Goal: Task Accomplishment & Management: Use online tool/utility

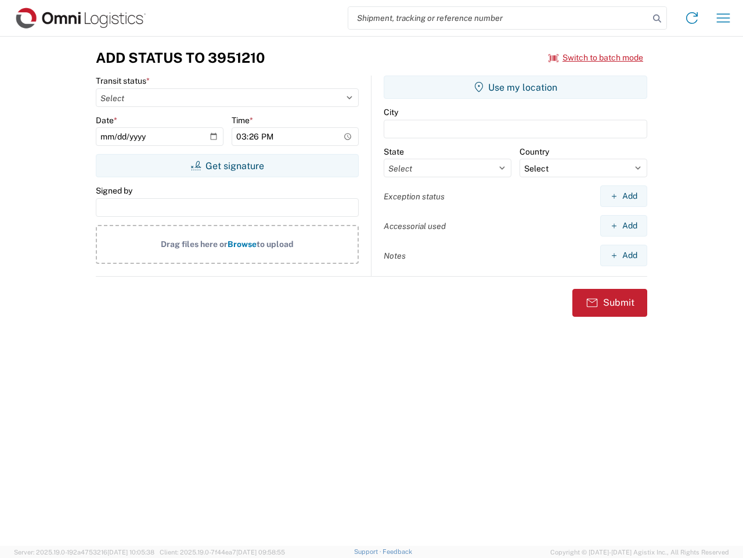
click at [499, 18] on input "search" at bounding box center [498, 18] width 301 height 22
click at [657, 19] on icon at bounding box center [657, 18] width 16 height 16
click at [692, 18] on icon at bounding box center [692, 18] width 19 height 19
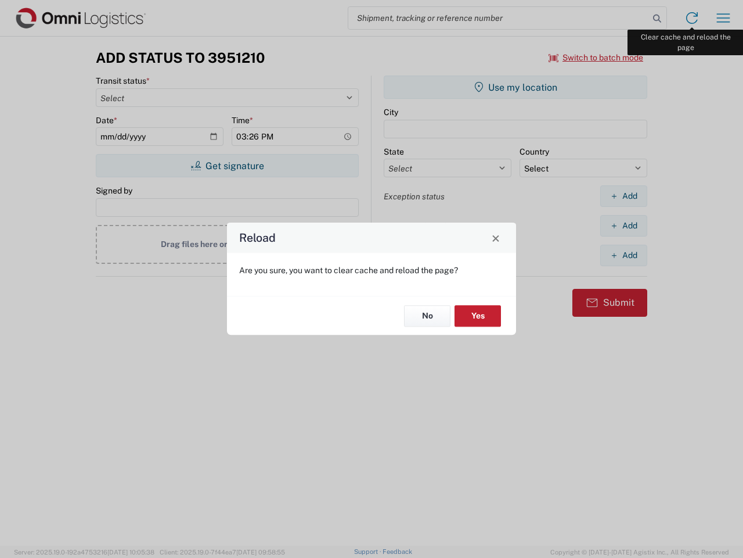
click at [724, 18] on div "Reload Are you sure, you want to clear cache and reload the page? No Yes" at bounding box center [371, 279] width 743 height 558
click at [596, 57] on div "Reload Are you sure, you want to clear cache and reload the page? No Yes" at bounding box center [371, 279] width 743 height 558
click at [227, 166] on div "Reload Are you sure, you want to clear cache and reload the page? No Yes" at bounding box center [371, 279] width 743 height 558
click at [516, 87] on div "Reload Are you sure, you want to clear cache and reload the page? No Yes" at bounding box center [371, 279] width 743 height 558
click at [624, 196] on div "Reload Are you sure, you want to clear cache and reload the page? No Yes" at bounding box center [371, 279] width 743 height 558
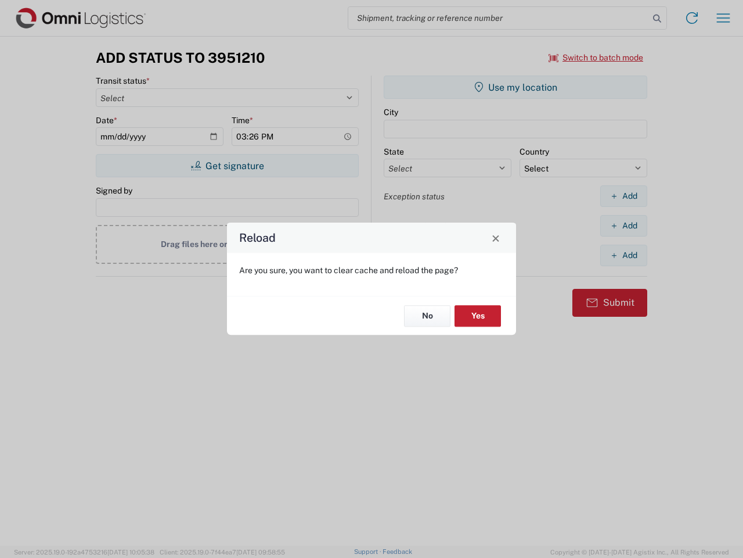
click at [624, 225] on div "Reload Are you sure, you want to clear cache and reload the page? No Yes" at bounding box center [371, 279] width 743 height 558
click at [624, 255] on div "Reload Are you sure, you want to clear cache and reload the page? No Yes" at bounding box center [371, 279] width 743 height 558
